Goal: Task Accomplishment & Management: Complete application form

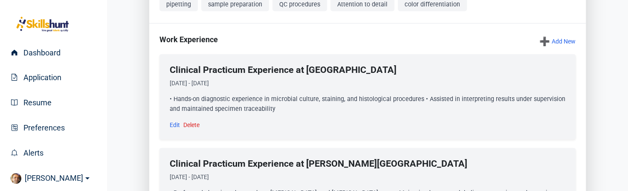
scroll to position [224, 0]
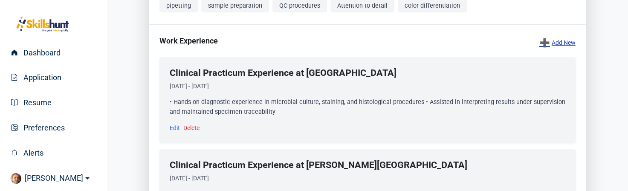
click at [561, 49] on link "➕ Add New" at bounding box center [557, 43] width 36 height 12
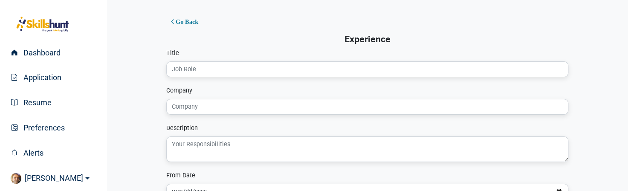
click at [196, 66] on input "Title" at bounding box center [367, 69] width 402 height 16
type input "Lecturer"
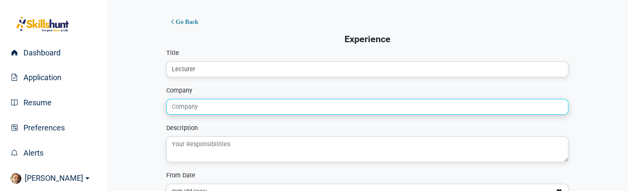
click at [222, 109] on input "Company" at bounding box center [367, 107] width 402 height 16
type input "Pasteur Institute of Iran and University of Tehran"
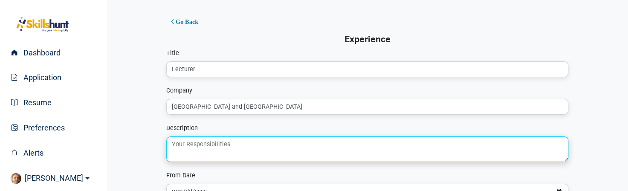
click at [242, 154] on textarea at bounding box center [367, 149] width 402 height 26
click at [228, 143] on textarea at bounding box center [367, 149] width 402 height 26
paste textarea "• Delivered lectures and practical lab sessions in Immunology and Microbiology …"
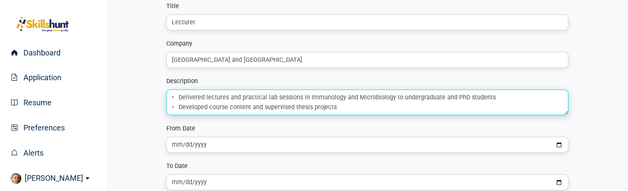
scroll to position [48, 0]
type textarea "• Delivered lectures and practical lab sessions in Immunology and Microbiology …"
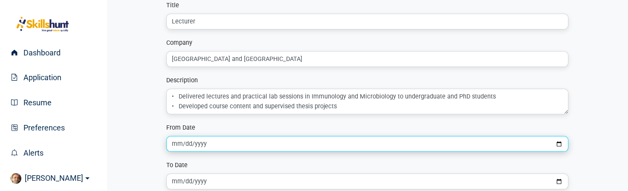
click at [268, 141] on input "date" at bounding box center [367, 144] width 402 height 16
click at [562, 144] on input "date" at bounding box center [367, 144] width 402 height 16
type input "2009-01-01"
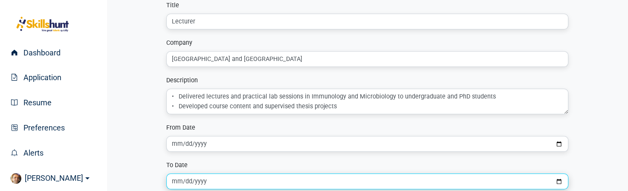
click at [209, 180] on input "date" at bounding box center [367, 181] width 402 height 16
click at [558, 183] on input "date" at bounding box center [367, 181] width 402 height 16
type input "2019-01-01"
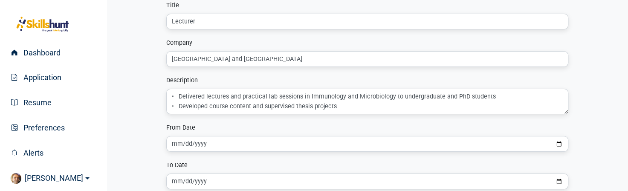
click at [600, 166] on div "Go Back Experience Title Lecturer Company Pasteur Institute of Iran and Univers…" at bounding box center [367, 95] width 498 height 265
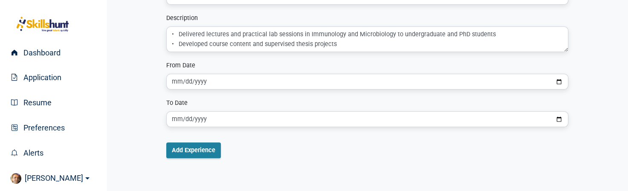
scroll to position [116, 0]
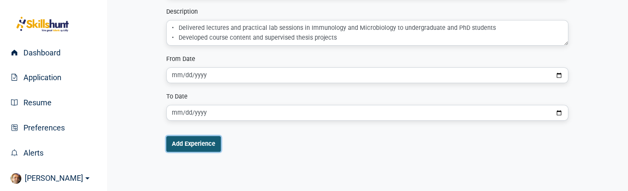
click at [210, 140] on button "Add Experience" at bounding box center [193, 144] width 55 height 16
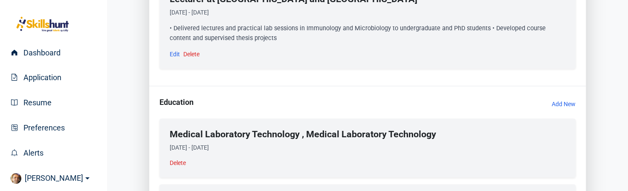
scroll to position [574, 0]
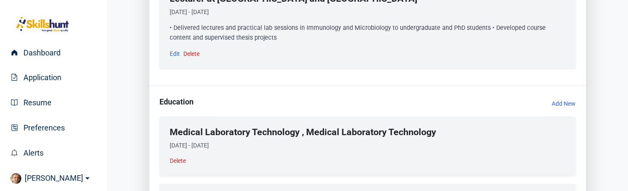
click at [405, 175] on li "Medical Laboratory Technology , Medical Laboratory Technology 2023-09-15 - 2025…" at bounding box center [367, 145] width 416 height 59
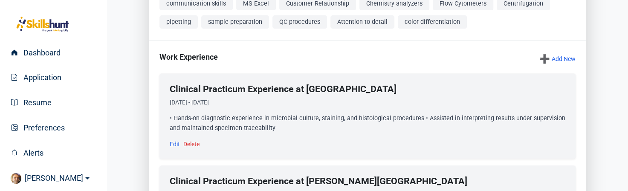
scroll to position [207, 0]
click at [564, 65] on link "➕ Add New" at bounding box center [557, 59] width 36 height 12
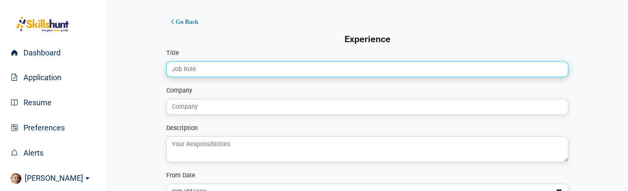
click at [305, 73] on input "Title" at bounding box center [367, 69] width 402 height 16
type input "Volunteer"
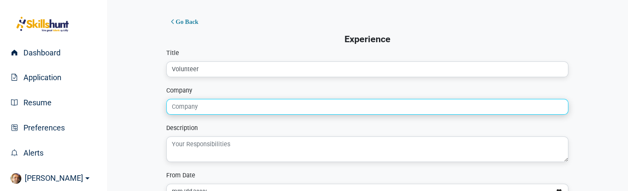
click at [210, 104] on input "Company" at bounding box center [367, 107] width 402 height 16
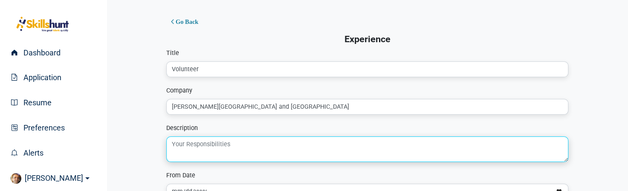
click at [213, 147] on textarea at bounding box center [367, 149] width 402 height 26
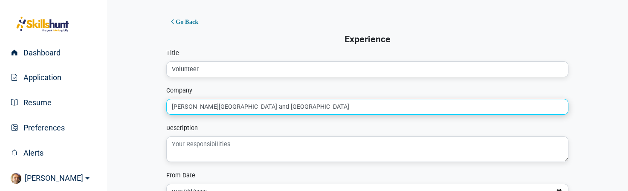
click at [279, 108] on input "George Brown College and Scotiabank" at bounding box center [367, 107] width 402 height 16
type input "George Brown College and Scotiabank Events"
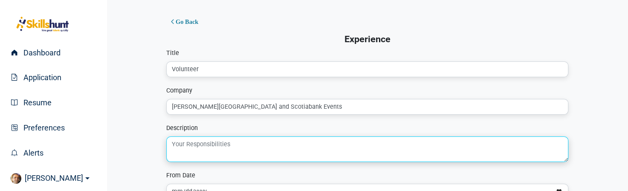
click at [253, 144] on textarea at bounding box center [367, 149] width 402 height 26
click at [202, 144] on textarea at bounding box center [367, 149] width 402 height 26
paste textarea "• Food Bank Distribution • Cultural Event Planning & Customer Service • Toronto…"
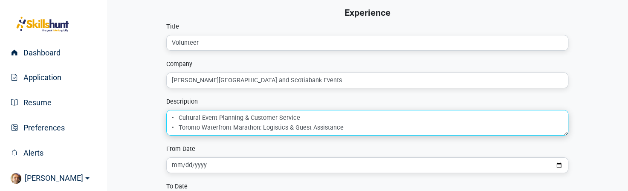
scroll to position [32, 0]
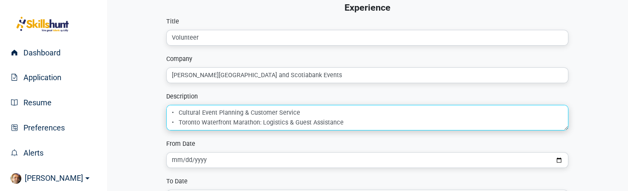
type textarea "• Food Bank Distribution • Cultural Event Planning & Customer Service • Toronto…"
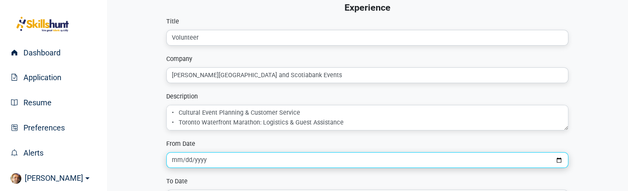
click at [561, 157] on input "date" at bounding box center [367, 160] width 402 height 16
click at [197, 161] on input "2019-09-22" at bounding box center [367, 160] width 402 height 16
click at [559, 163] on input "2019-09-22" at bounding box center [367, 160] width 402 height 16
type input "2019-09-01"
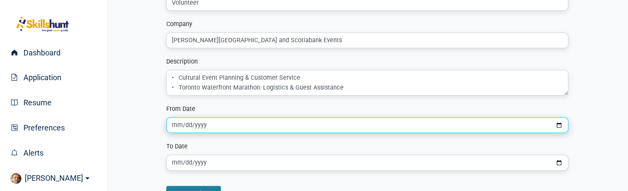
scroll to position [68, 0]
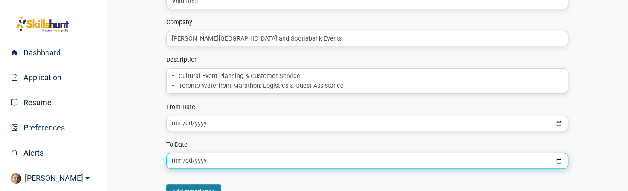
click at [556, 161] on input "date" at bounding box center [367, 161] width 402 height 16
type input "2019-12-01"
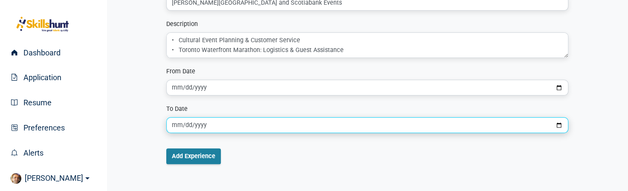
scroll to position [105, 0]
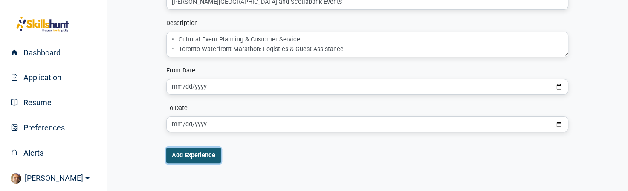
click at [203, 152] on button "Add Experience" at bounding box center [193, 155] width 55 height 16
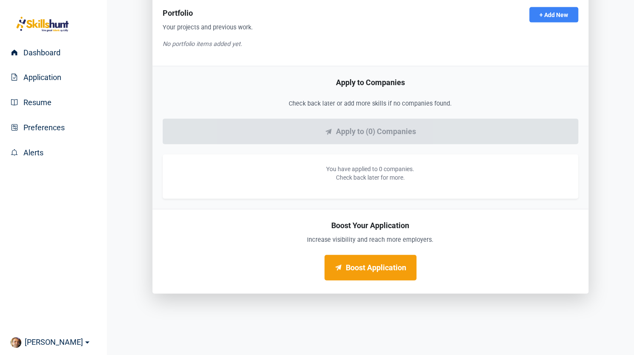
scroll to position [1173, 0]
click at [375, 190] on link "Boost Application" at bounding box center [371, 268] width 92 height 26
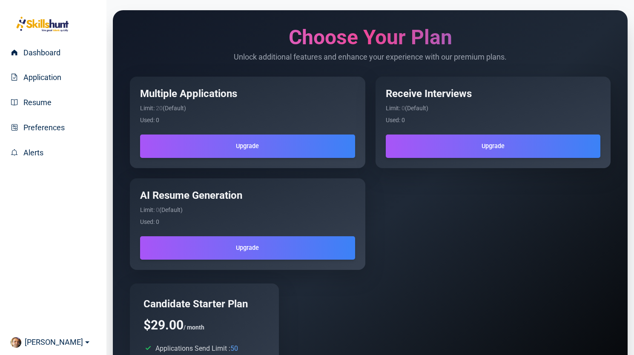
click at [372, 269] on div "Multiple Applications Limit: 20 (Default) Used: 0 Upgrade Receive Interviews Li…" at bounding box center [370, 173] width 481 height 193
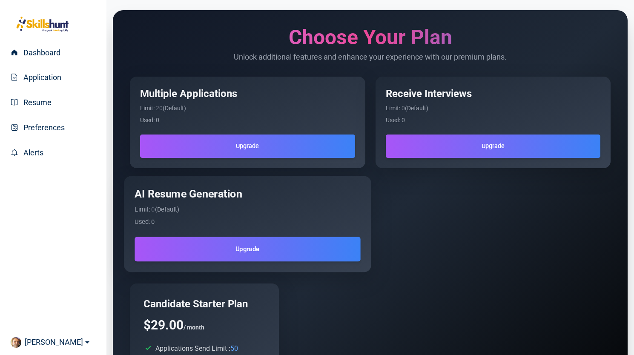
click at [337, 266] on div "AI Resume Generation Limit: 0 (Default) Used: 0 Upgrade" at bounding box center [247, 224] width 247 height 96
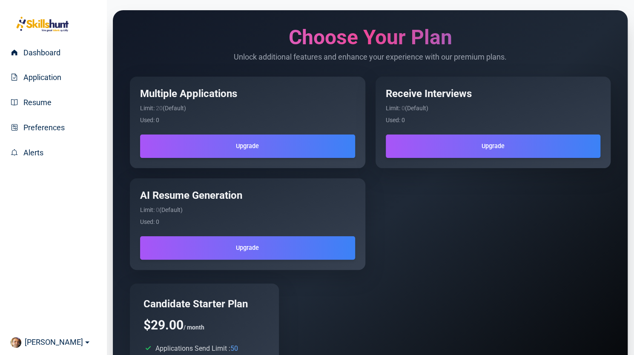
scroll to position [2, 0]
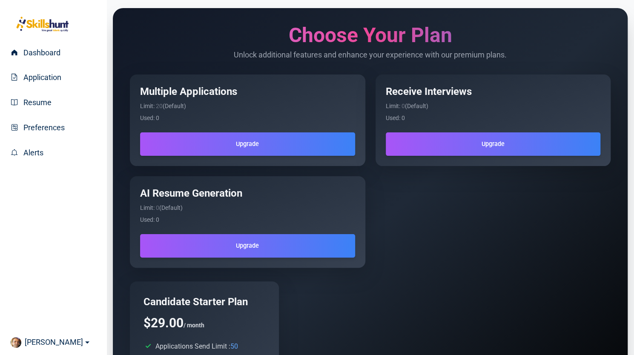
click at [91, 192] on div "Dashboard Application Resume Preferences Alerts HAMID Account My Credits Log out" at bounding box center [53, 177] width 107 height 355
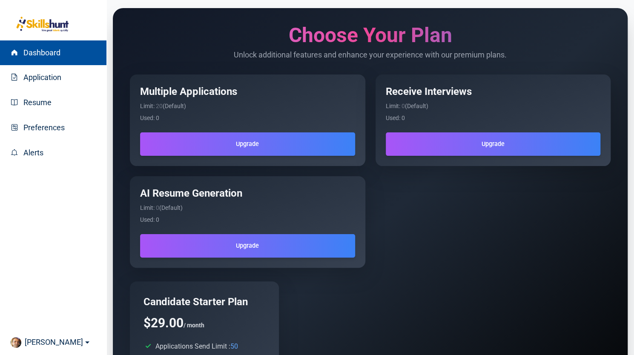
click at [63, 55] on link "Dashboard" at bounding box center [53, 52] width 107 height 25
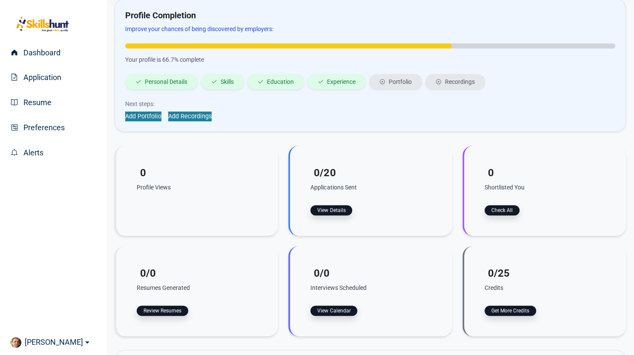
scroll to position [81, 0]
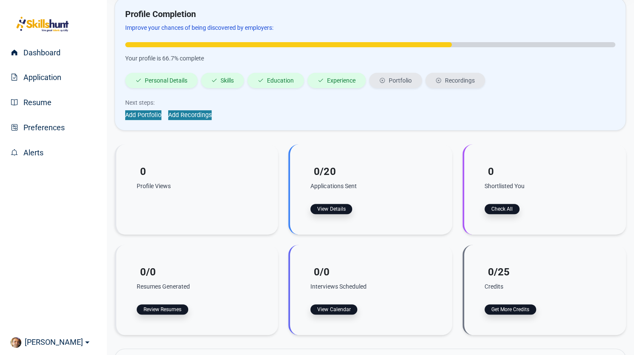
click at [200, 109] on div "Next steps: Add Portfolio Add Recordings" at bounding box center [370, 109] width 490 height 22
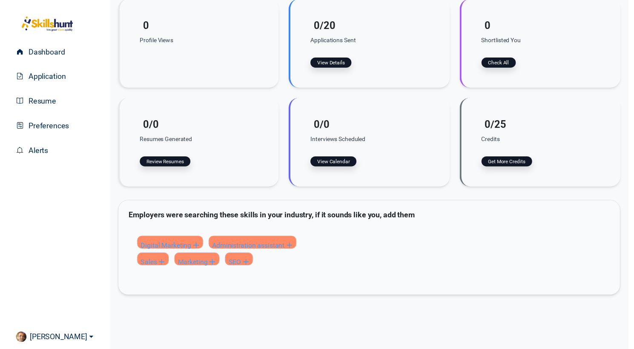
scroll to position [227, 0]
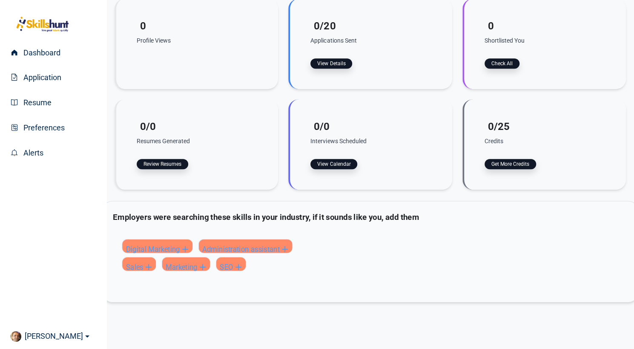
click at [235, 226] on div "Digital Marketing Administration assistant Sales Marketing SEO" at bounding box center [367, 253] width 517 height 56
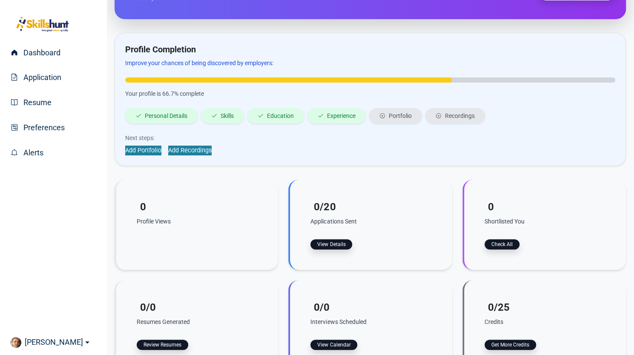
scroll to position [0, 0]
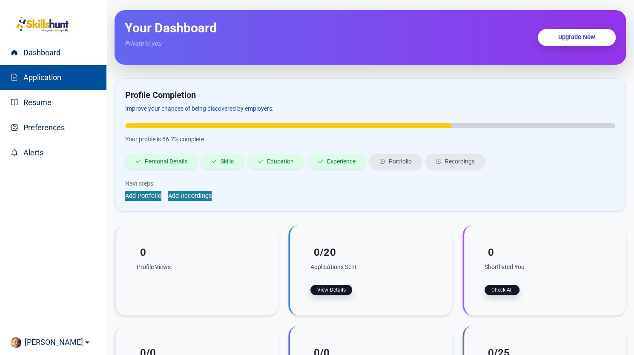
click at [28, 85] on link "Application" at bounding box center [53, 77] width 107 height 25
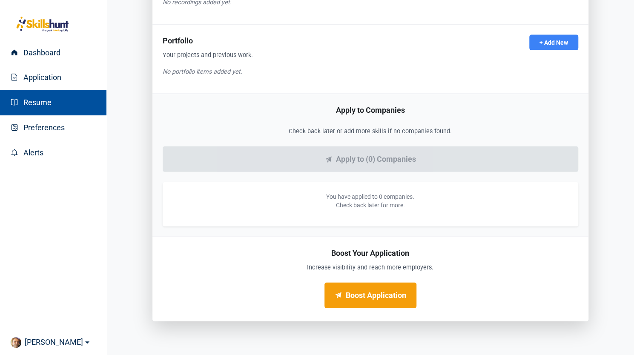
scroll to position [1173, 0]
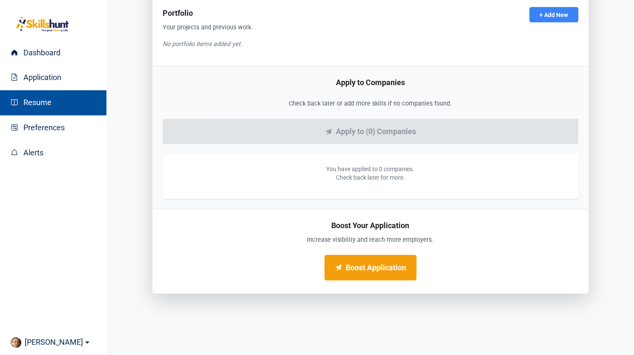
click at [50, 99] on span "Resume" at bounding box center [36, 102] width 32 height 9
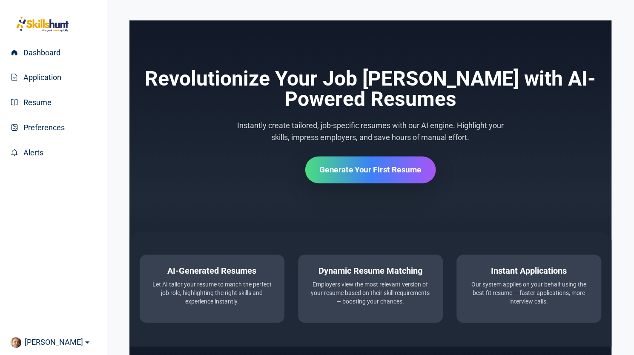
click at [361, 170] on span "Generate Your First Resume" at bounding box center [371, 169] width 102 height 9
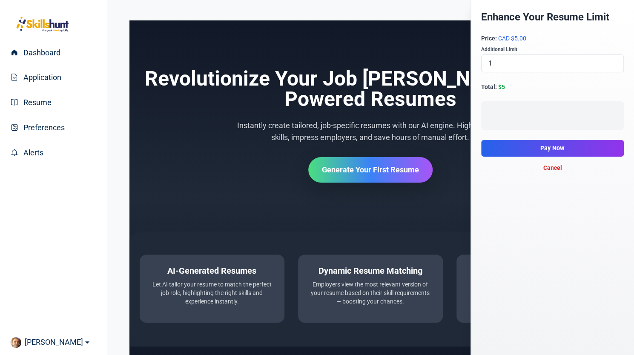
click at [551, 168] on button "Cancel" at bounding box center [552, 167] width 143 height 15
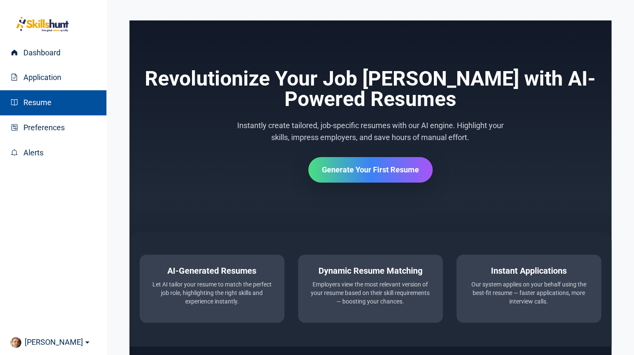
click at [25, 107] on span "Resume" at bounding box center [36, 102] width 32 height 9
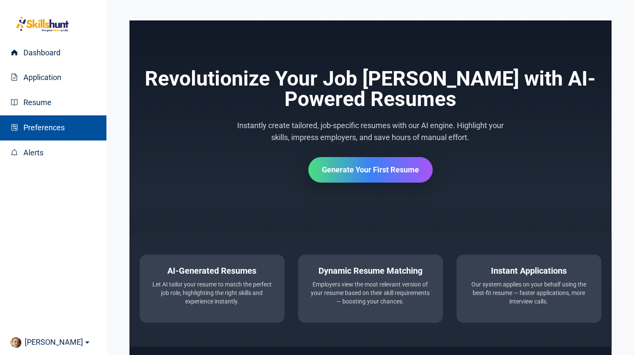
click at [27, 130] on span "Preferences" at bounding box center [42, 127] width 45 height 9
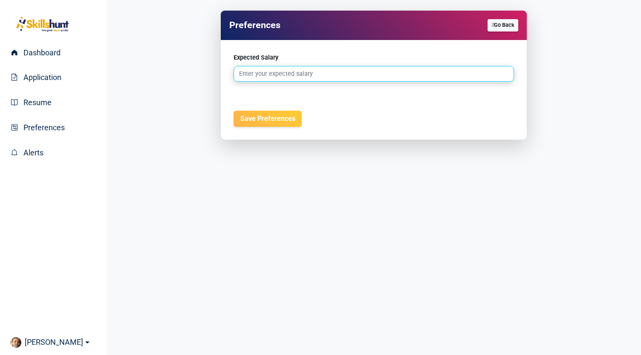
click at [299, 72] on input "Expected Salary" at bounding box center [373, 74] width 280 height 16
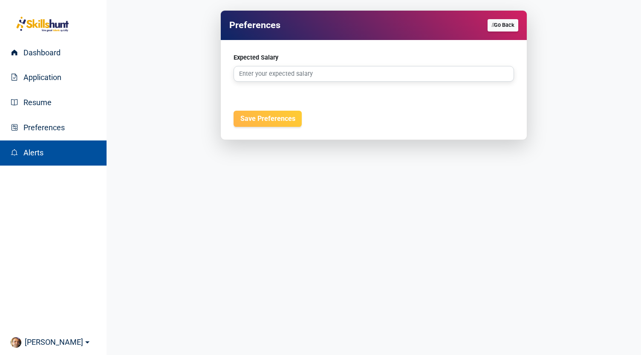
click at [19, 147] on link "Alerts" at bounding box center [53, 153] width 107 height 25
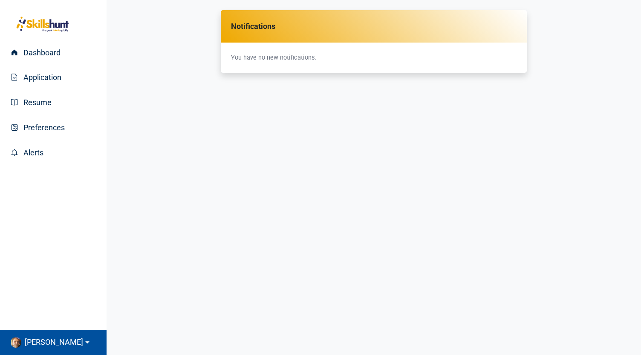
click at [52, 343] on link "[PERSON_NAME]" at bounding box center [53, 342] width 107 height 25
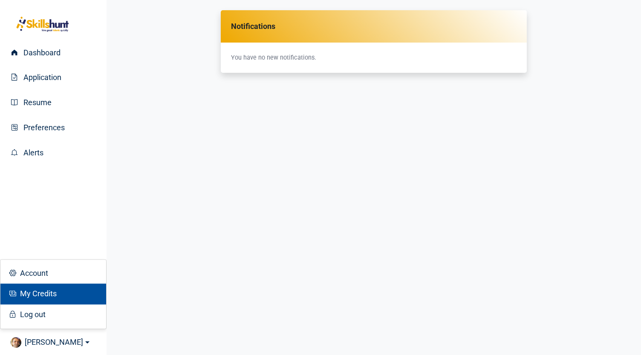
click at [48, 296] on span "My Credits" at bounding box center [37, 294] width 40 height 9
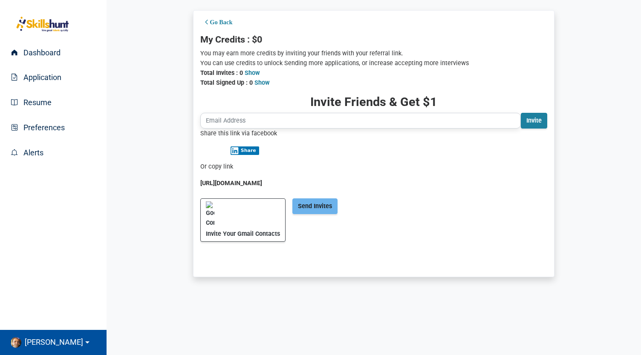
click at [53, 343] on link "[PERSON_NAME]" at bounding box center [53, 342] width 107 height 25
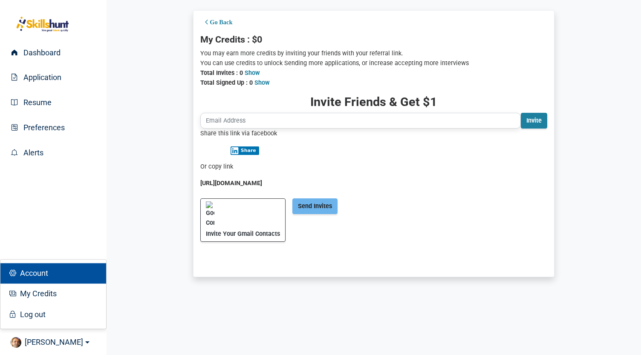
click at [48, 277] on span "Account" at bounding box center [33, 273] width 32 height 9
